Goal: Task Accomplishment & Management: Manage account settings

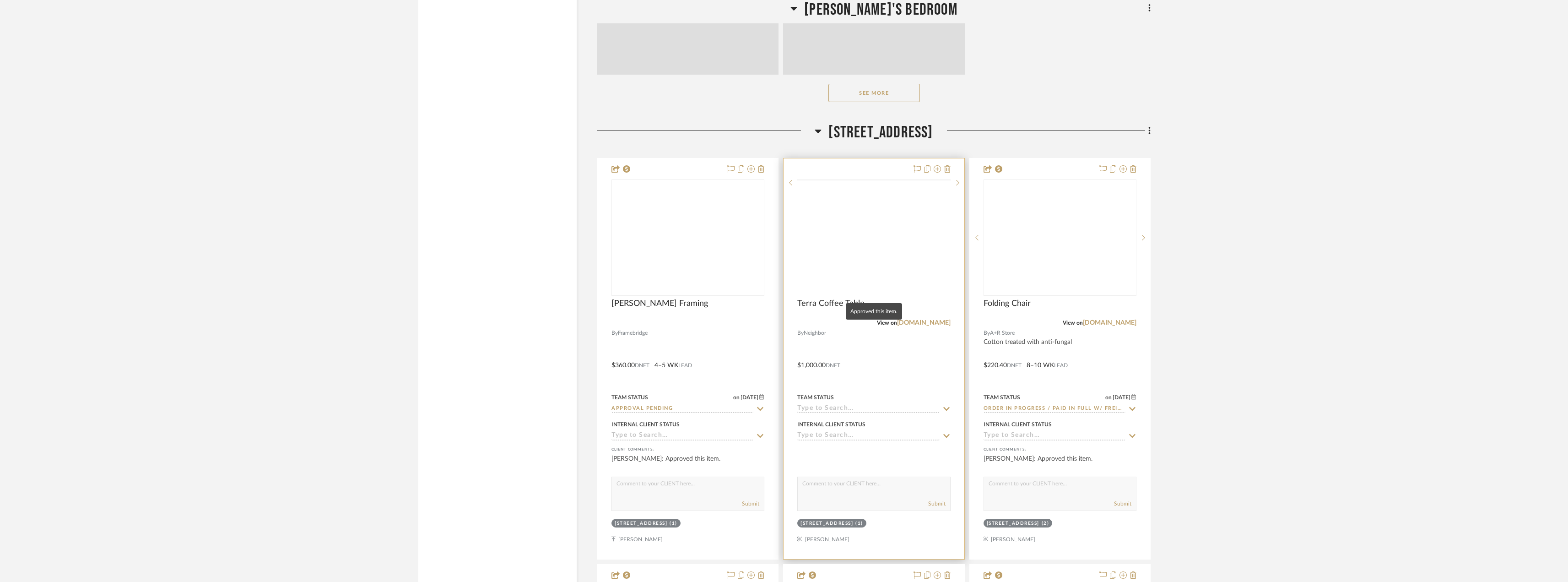
scroll to position [3761, 0]
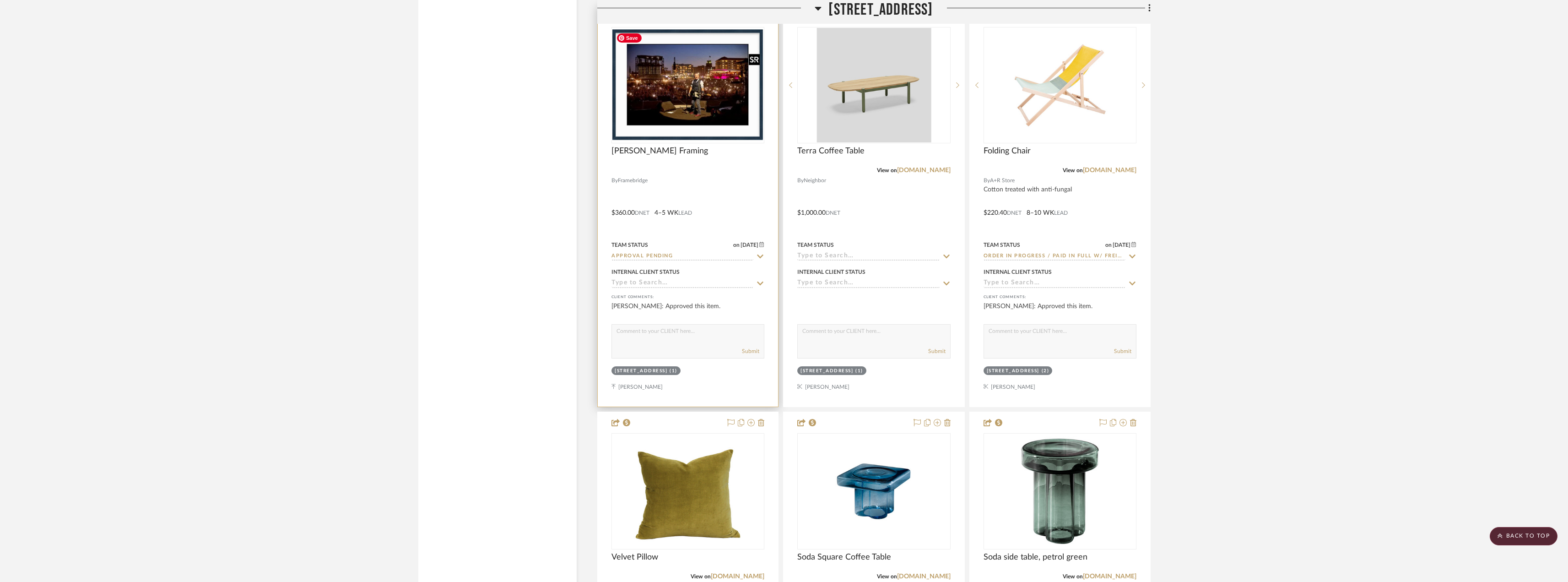
click at [666, 99] on img "0" at bounding box center [688, 84] width 151 height 112
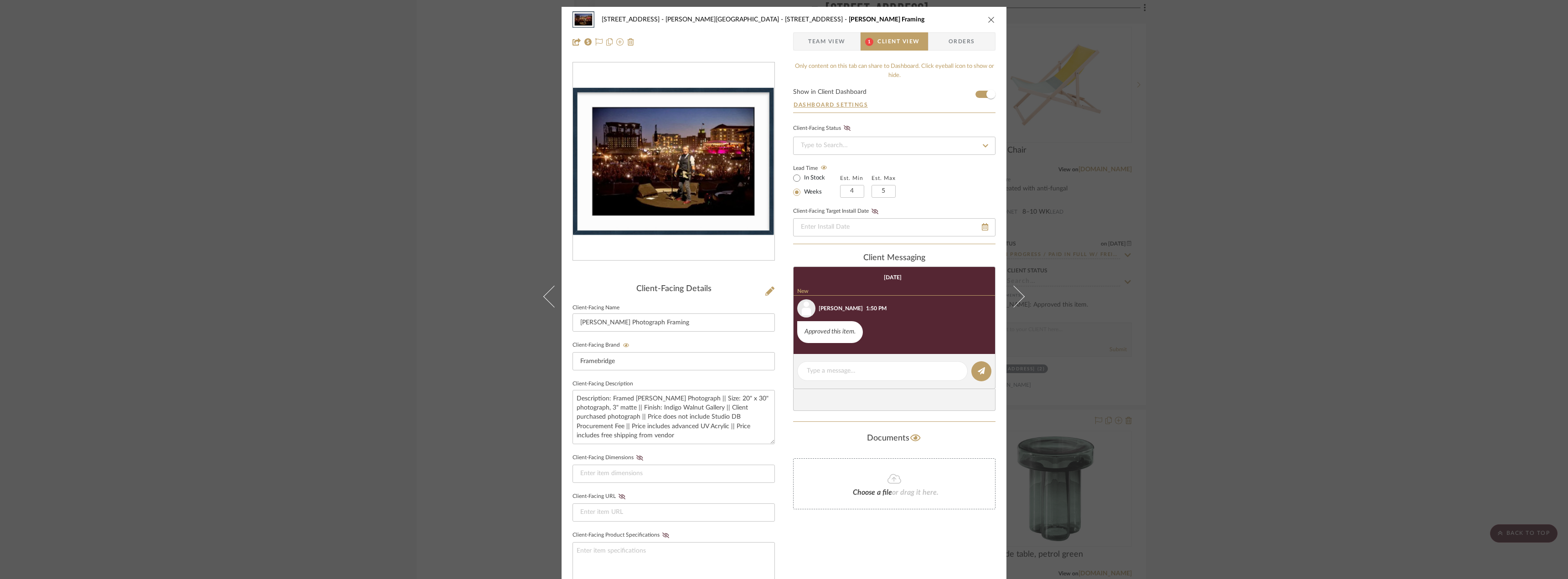
scroll to position [17, 0]
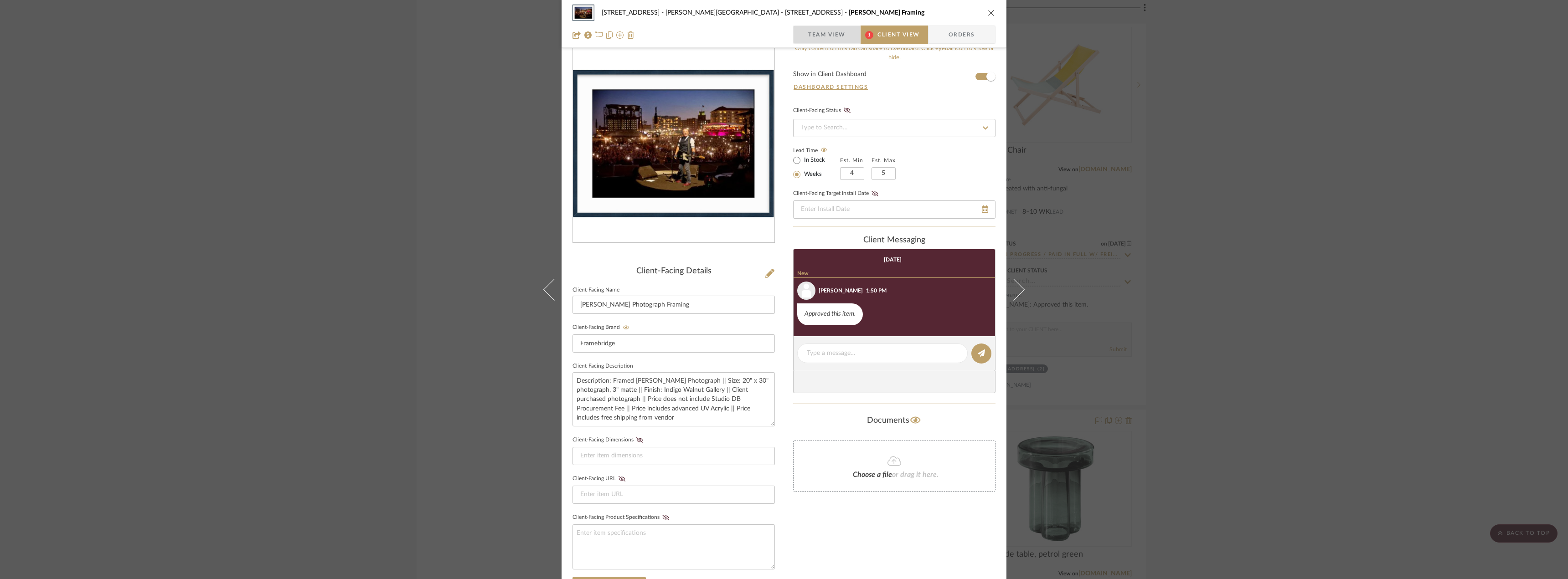
click at [835, 39] on span "Team View" at bounding box center [826, 35] width 37 height 18
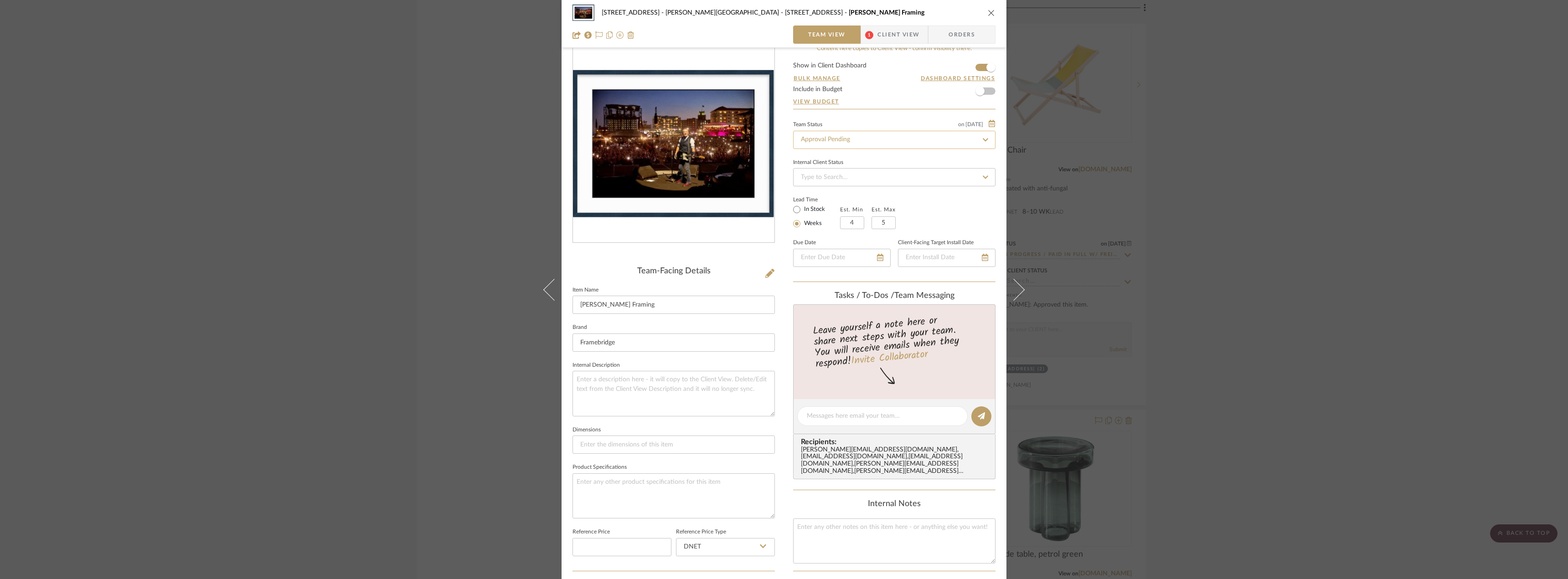
click at [836, 132] on input "Approval Pending" at bounding box center [894, 140] width 202 height 18
click at [837, 227] on div "Need to Order - Client Payment Received" at bounding box center [891, 234] width 201 height 23
type input "Need to Order - Client Payment Received"
click at [1323, 191] on div "23050 - [STREET_ADDRESS] - [PERSON_NAME] Residence [STREET_ADDRESS] [PERSON_NAM…" at bounding box center [784, 289] width 1568 height 579
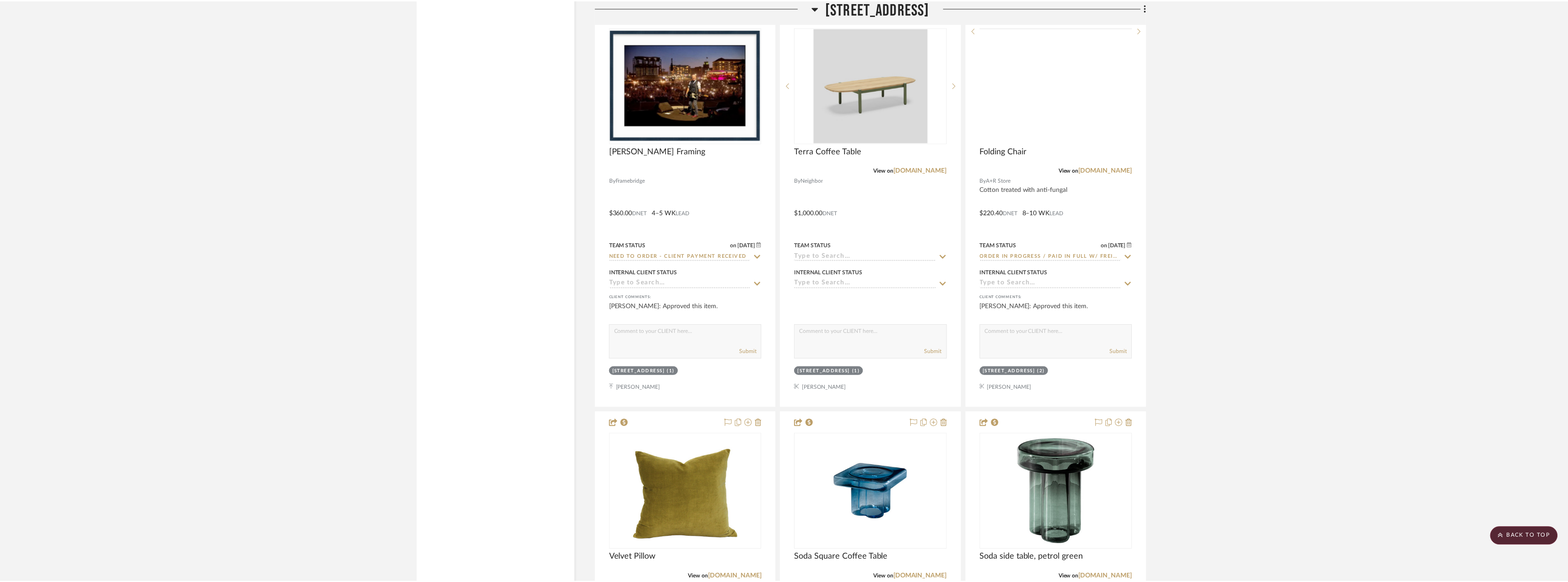
scroll to position [3761, 0]
